Goal: Information Seeking & Learning: Learn about a topic

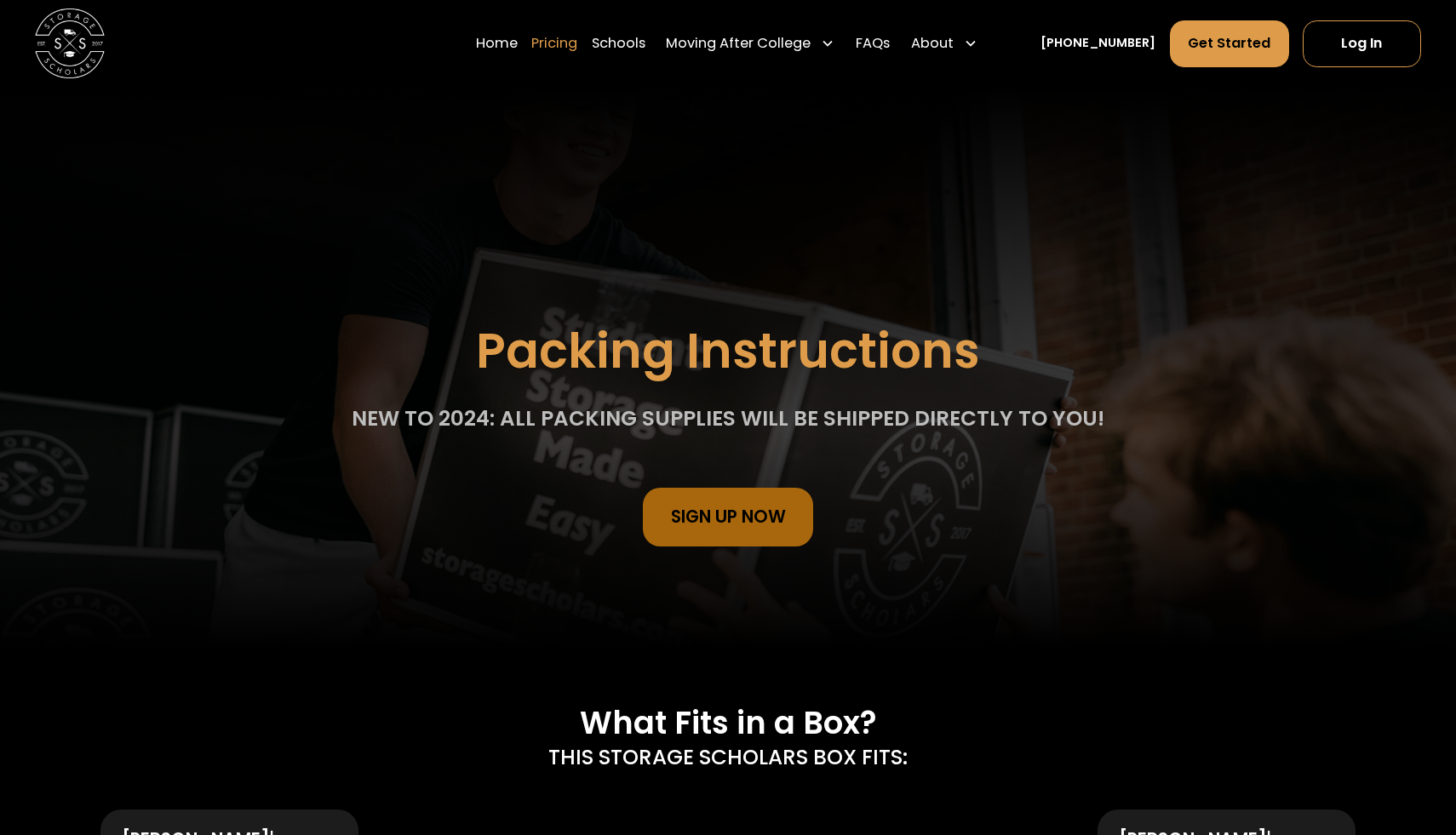
click at [577, 43] on link "Pricing" at bounding box center [555, 44] width 46 height 48
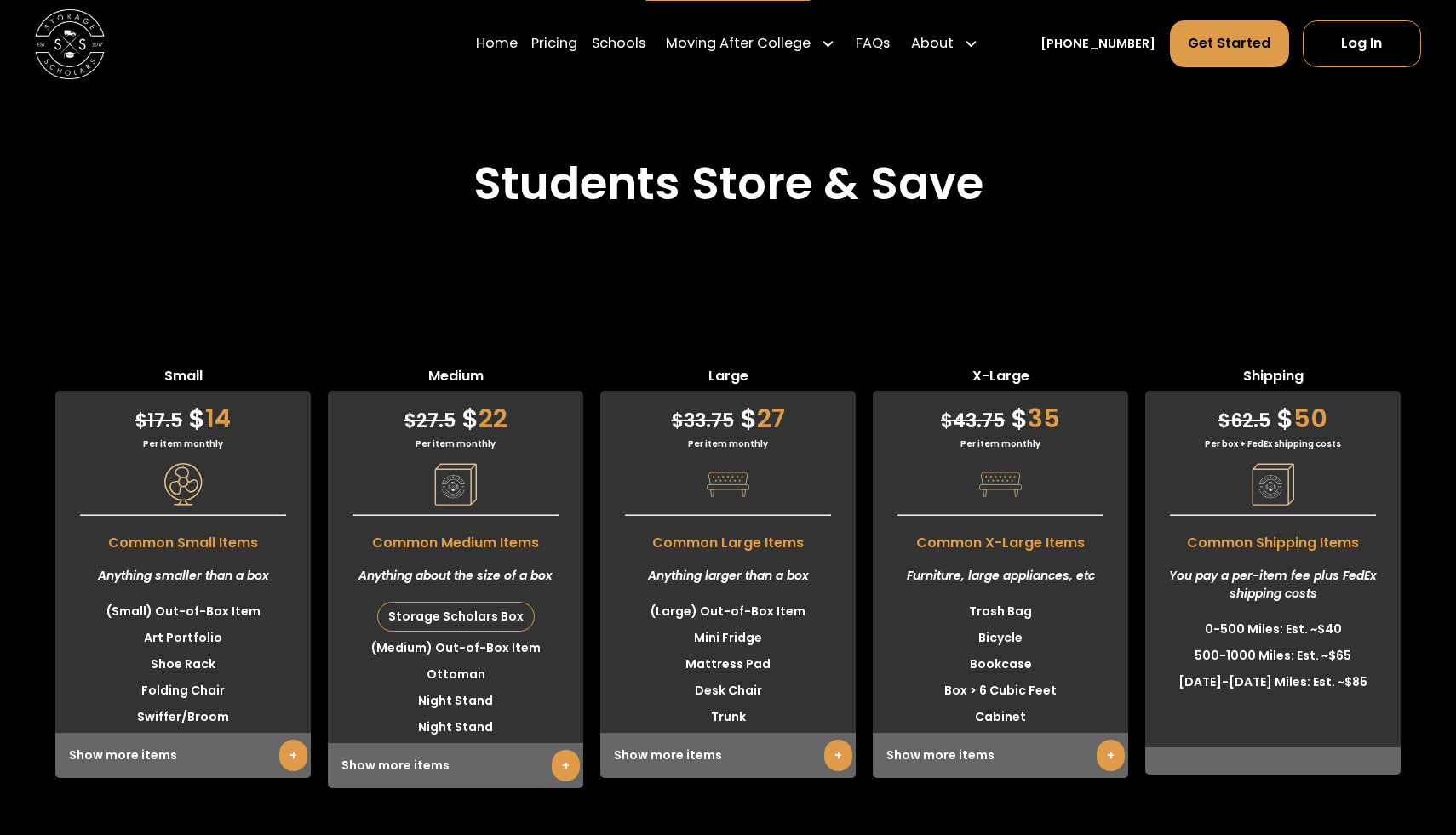
scroll to position [3983, 0]
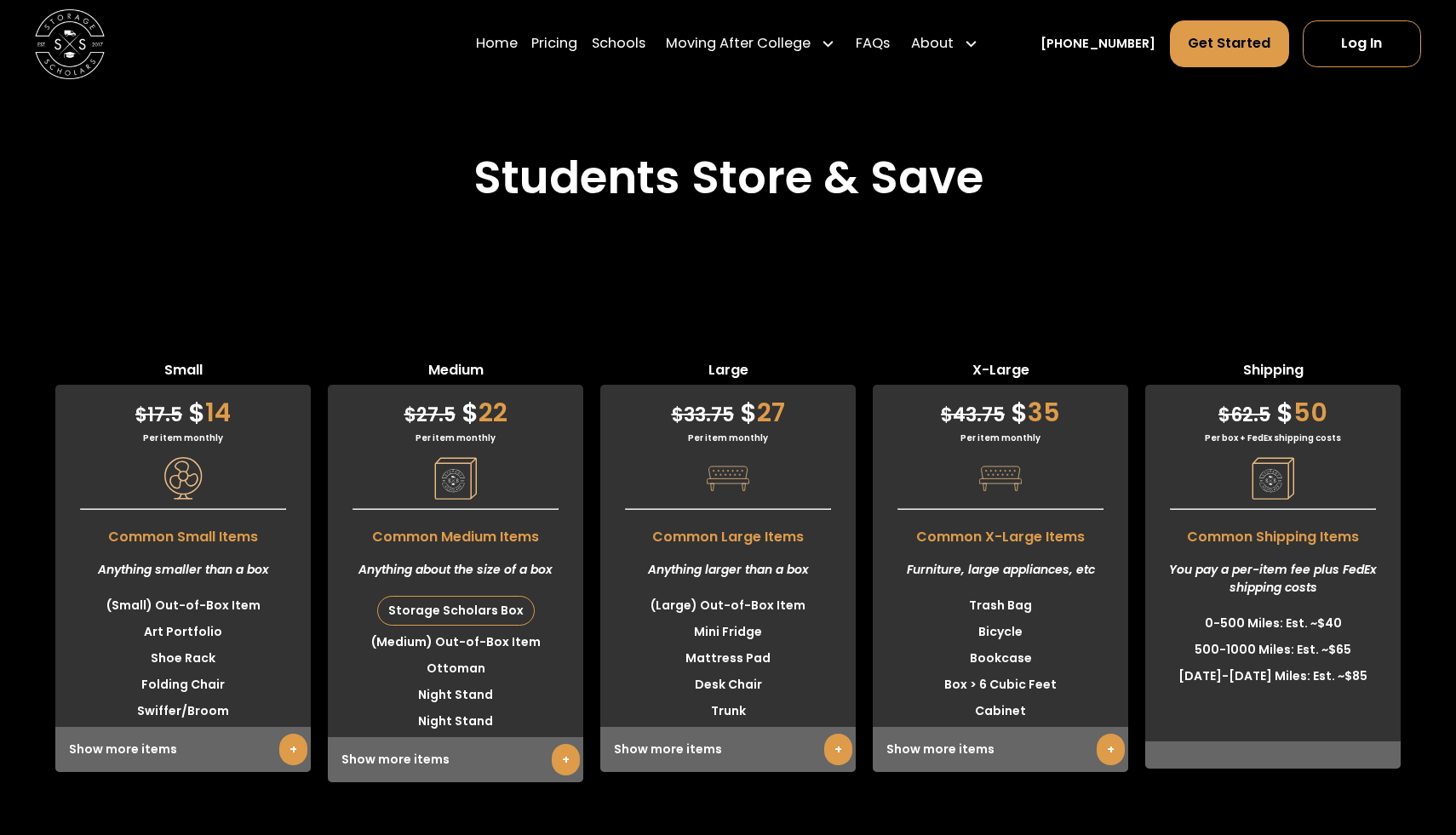
click at [563, 744] on link "+" at bounding box center [566, 759] width 28 height 31
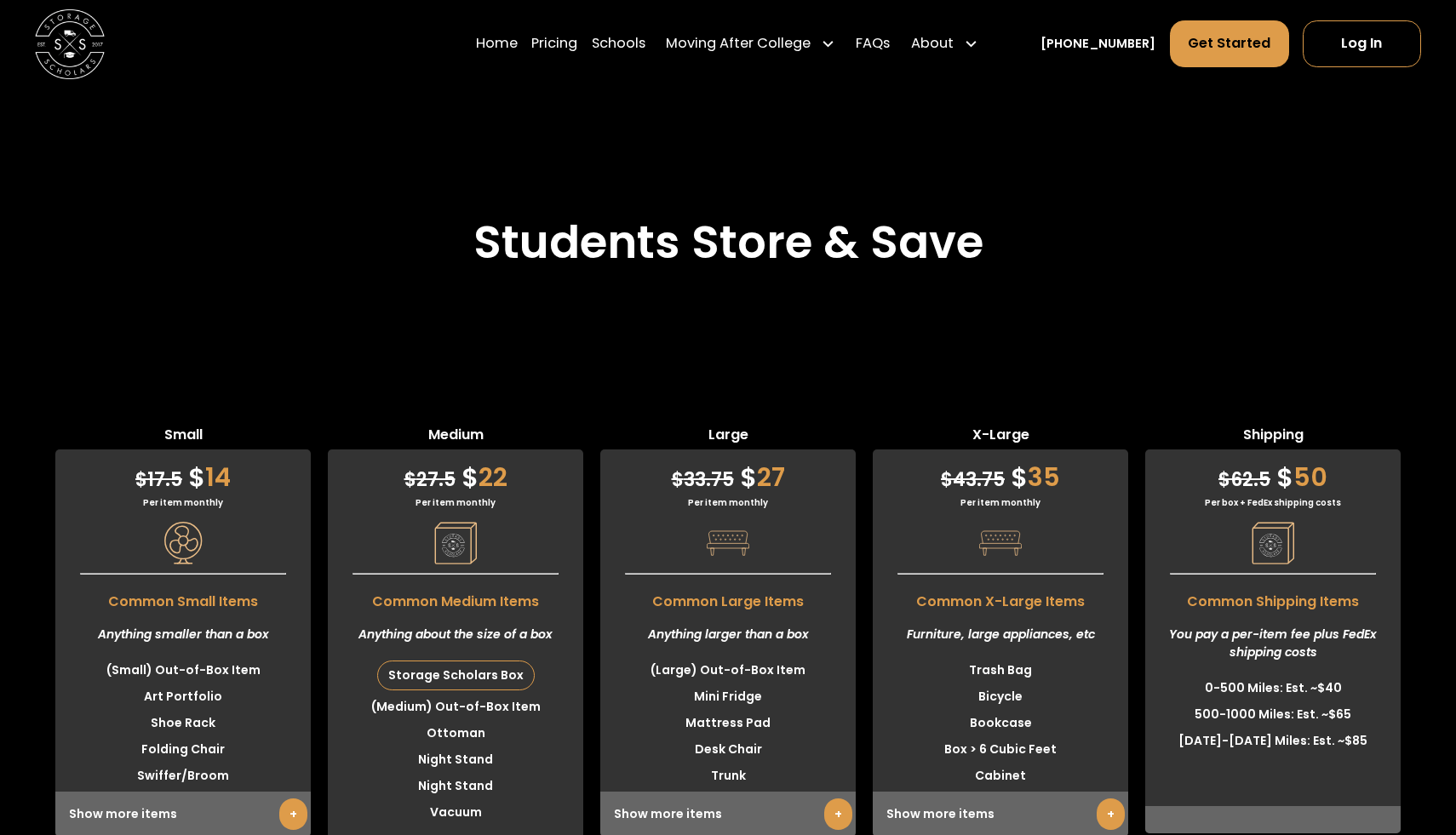
scroll to position [3745, 0]
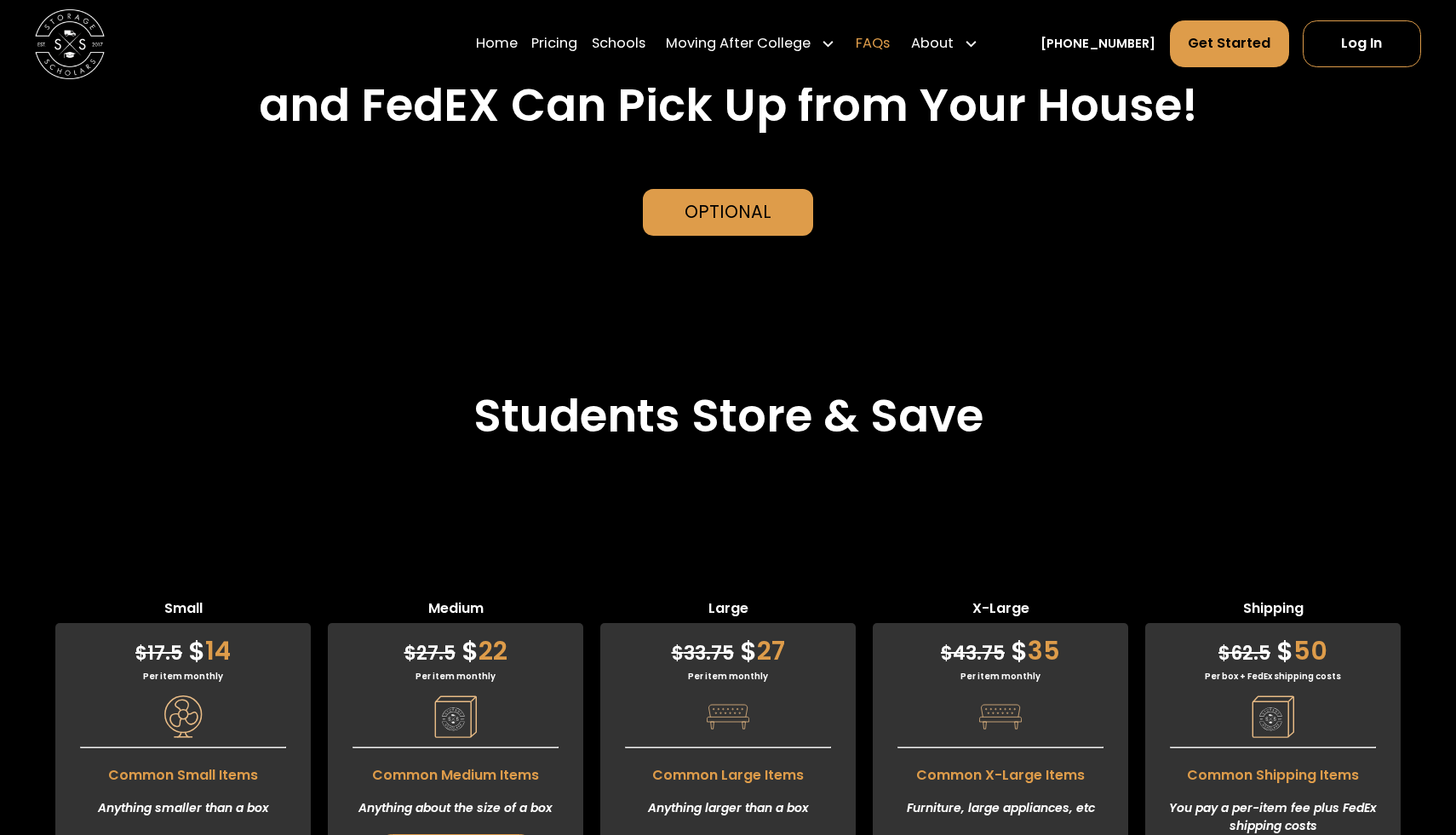
click at [890, 41] on link "FAQs" at bounding box center [873, 44] width 34 height 48
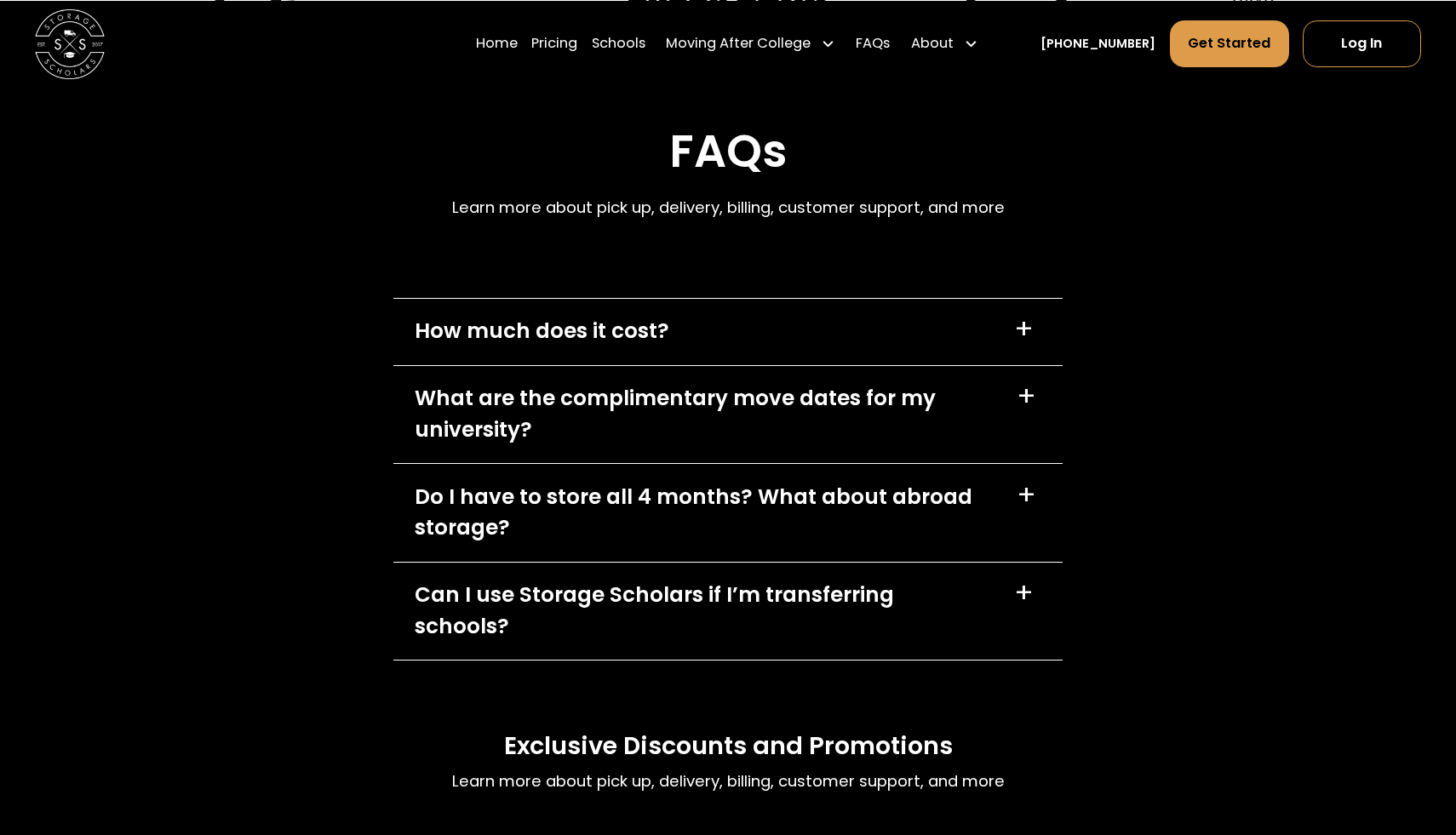
scroll to position [7699, 0]
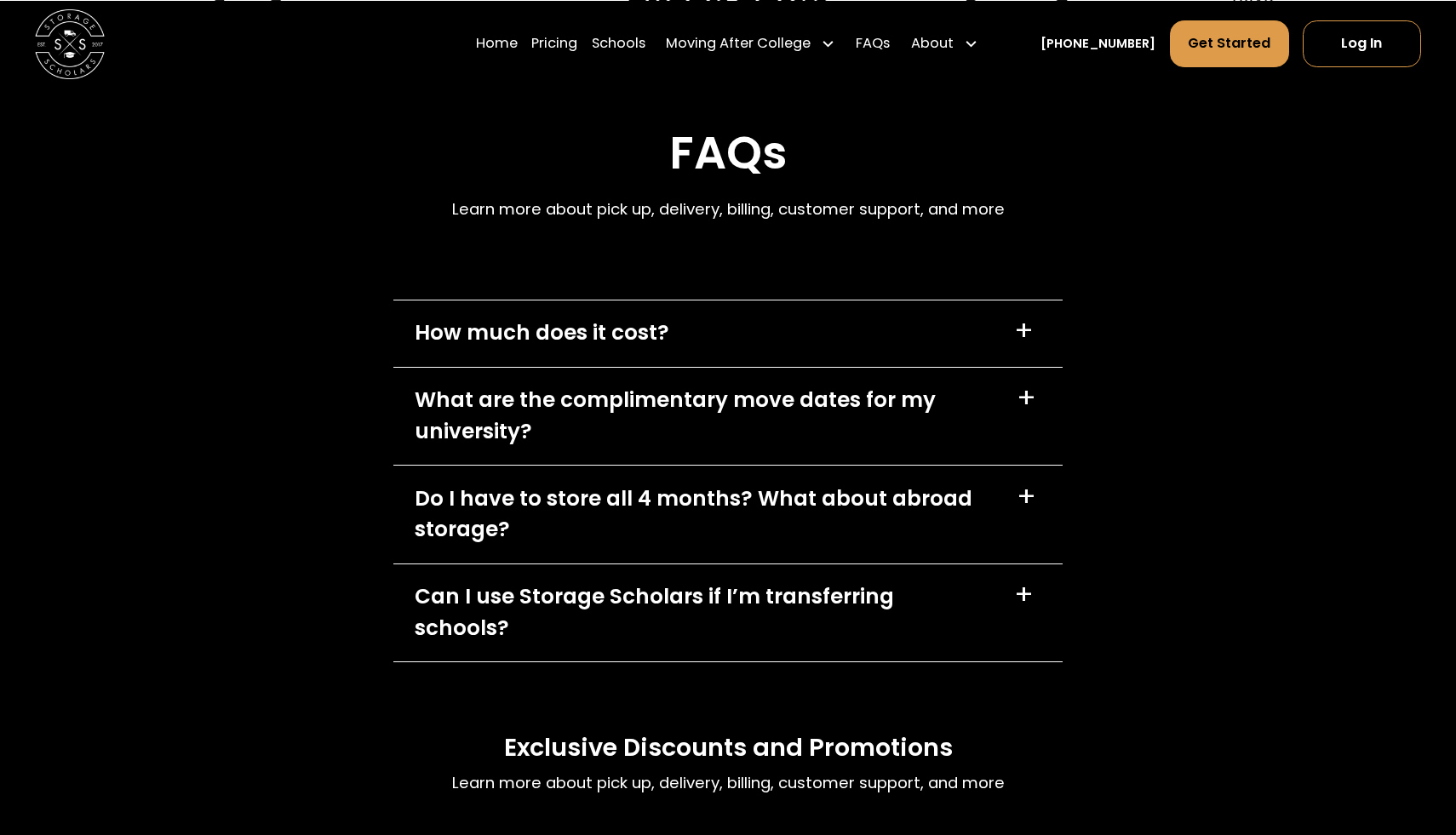
click at [506, 349] on div "How much does it cost?" at bounding box center [542, 333] width 255 height 31
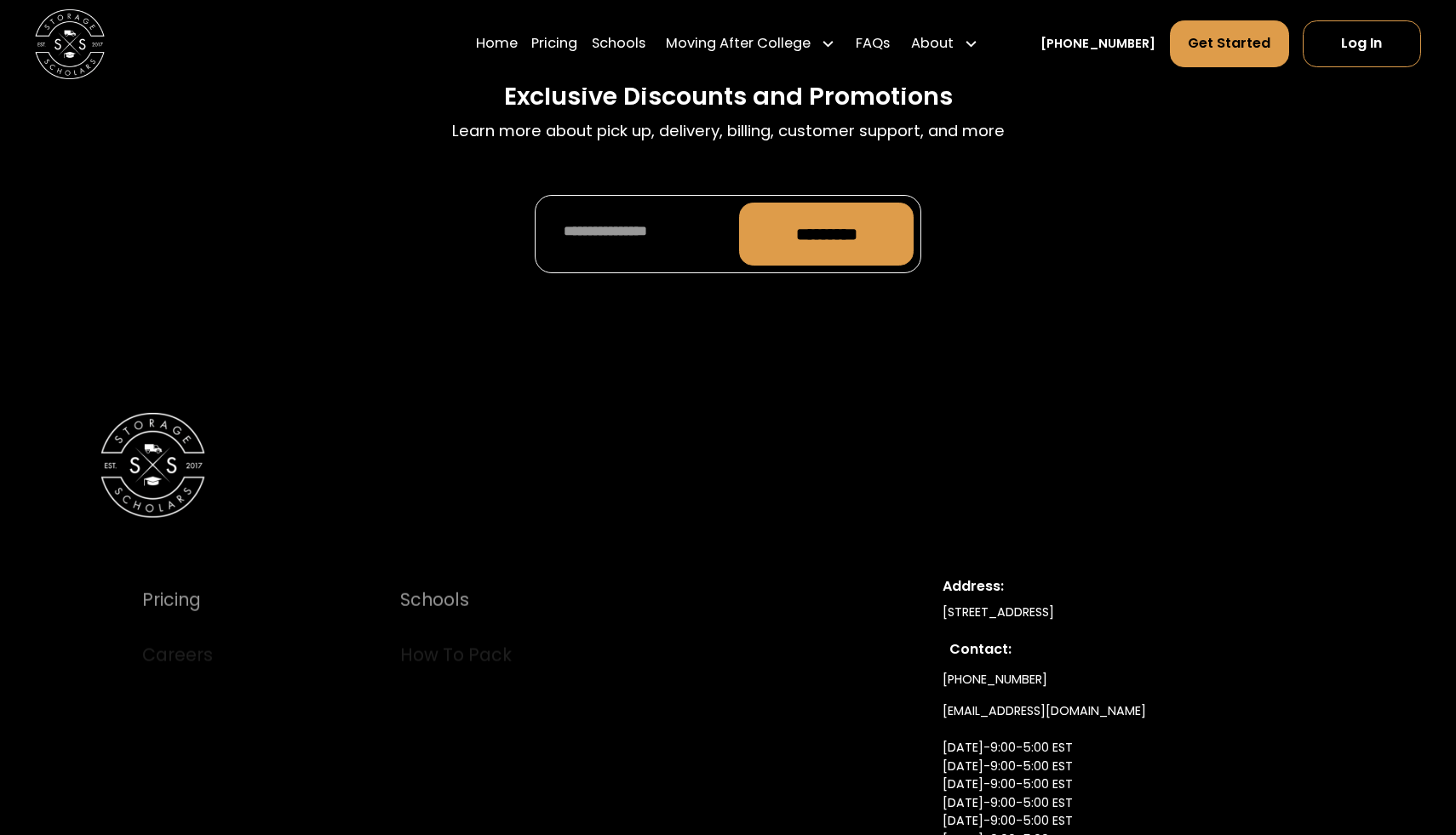
scroll to position [9053, 0]
